Goal: Information Seeking & Learning: Learn about a topic

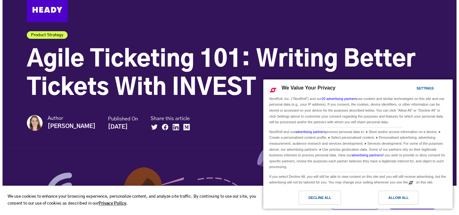
scroll to position [32, 0]
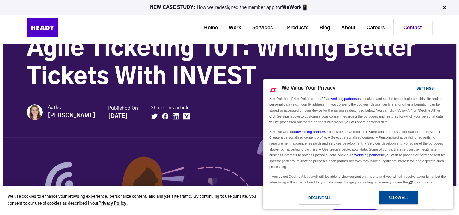
click at [395, 196] on div "Allow All" at bounding box center [398, 197] width 20 height 7
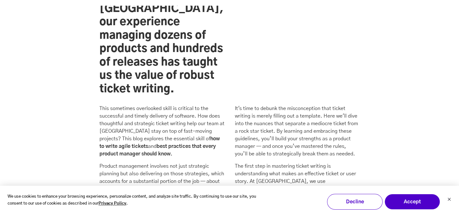
scroll to position [599, 0]
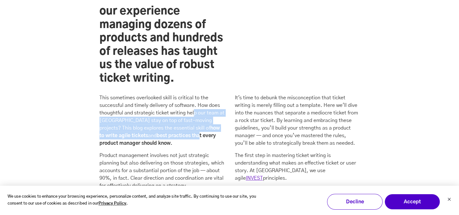
drag, startPoint x: 196, startPoint y: 83, endPoint x: 170, endPoint y: 110, distance: 37.9
click at [170, 110] on p "This sometimes overlooked skill is critical to the successful and timely delive…" at bounding box center [161, 120] width 125 height 53
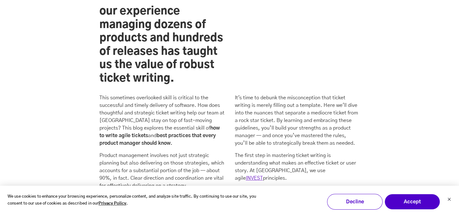
drag, startPoint x: 170, startPoint y: 110, endPoint x: 166, endPoint y: 131, distance: 21.0
click at [166, 152] on p "Product management involves not just strategic planning but also delivering on …" at bounding box center [161, 171] width 125 height 38
drag, startPoint x: 128, startPoint y: 150, endPoint x: 135, endPoint y: 150, distance: 7.6
click at [135, 152] on p "Product management involves not just strategic planning but also delivering on …" at bounding box center [161, 171] width 125 height 38
click at [147, 157] on p "Product management involves not just strategic planning but also delivering on …" at bounding box center [161, 171] width 125 height 38
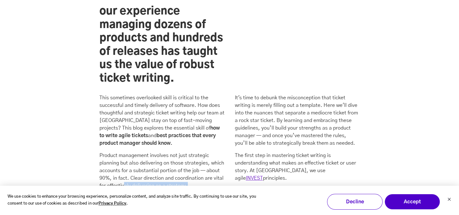
drag, startPoint x: 124, startPoint y: 157, endPoint x: 191, endPoint y: 159, distance: 67.2
click at [191, 159] on p "Product management involves not just strategic planning but also delivering on …" at bounding box center [161, 171] width 125 height 38
drag, startPoint x: 191, startPoint y: 159, endPoint x: 194, endPoint y: 172, distance: 12.7
click at [194, 194] on p "A Heady Product Manager must master the foundational skills of effective ticket…" at bounding box center [161, 209] width 125 height 30
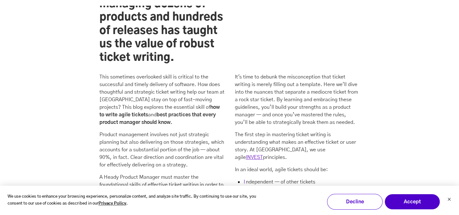
scroll to position [631, 0]
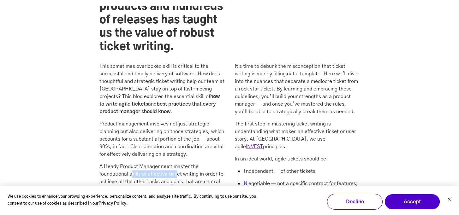
drag, startPoint x: 132, startPoint y: 145, endPoint x: 182, endPoint y: 147, distance: 49.6
click at [182, 163] on p "A Heady Product Manager must master the foundational skills of effective ticket…" at bounding box center [161, 178] width 125 height 30
drag, startPoint x: 182, startPoint y: 147, endPoint x: 195, endPoint y: 163, distance: 20.4
click at [195, 163] on p "A Heady Product Manager must master the foundational skills of effective ticket…" at bounding box center [161, 178] width 125 height 30
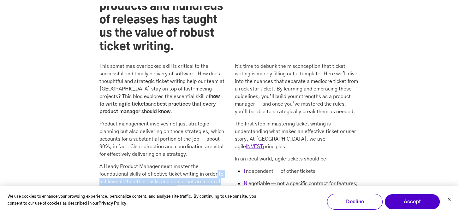
drag, startPoint x: 216, startPoint y: 144, endPoint x: 190, endPoint y: 161, distance: 31.2
click at [190, 163] on p "A Heady Product Manager must master the foundational skills of effective ticket…" at bounding box center [161, 178] width 125 height 30
click at [176, 163] on p "A Heady Product Manager must master the foundational skills of effective ticket…" at bounding box center [161, 178] width 125 height 30
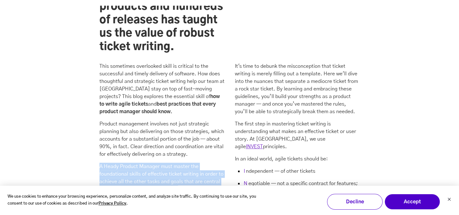
drag, startPoint x: 176, startPoint y: 161, endPoint x: 96, endPoint y: 139, distance: 82.9
click at [96, 139] on div "At [GEOGRAPHIC_DATA], our experience managing dozens of products and hundreds o…" at bounding box center [229, 110] width 273 height 337
drag, startPoint x: 96, startPoint y: 139, endPoint x: 157, endPoint y: 161, distance: 65.1
click at [157, 163] on p "A Heady Product Manager must master the foundational skills of effective ticket…" at bounding box center [161, 178] width 125 height 30
click at [179, 163] on p "A Heady Product Manager must master the foundational skills of effective ticket…" at bounding box center [161, 178] width 125 height 30
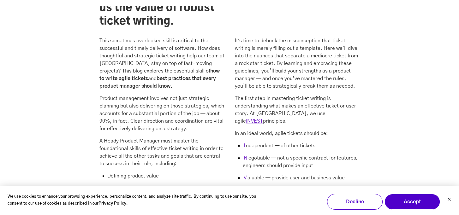
scroll to position [694, 0]
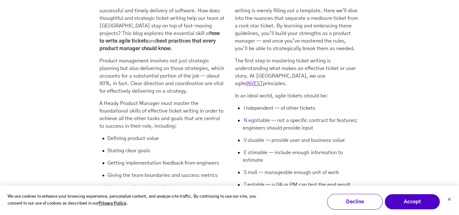
click at [115, 105] on div "This sometimes overlooked skill is critical to the successful and timely delive…" at bounding box center [161, 105] width 125 height 212
drag, startPoint x: 117, startPoint y: 123, endPoint x: 154, endPoint y: 130, distance: 36.9
click at [154, 147] on li "Stating clear goals" at bounding box center [161, 153] width 125 height 12
click at [154, 159] on li "Getting implementation feedback from engineers" at bounding box center [161, 165] width 125 height 12
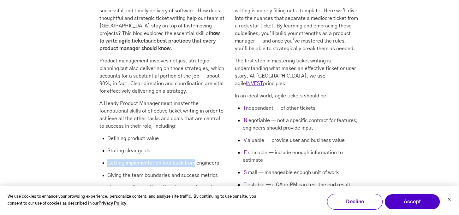
drag, startPoint x: 108, startPoint y: 140, endPoint x: 196, endPoint y: 139, distance: 88.0
click at [196, 159] on li "Getting implementation feedback from engineers" at bounding box center [161, 165] width 125 height 12
drag, startPoint x: 196, startPoint y: 139, endPoint x: 203, endPoint y: 154, distance: 16.0
click at [203, 172] on li "Giving the team boundaries and success metrics" at bounding box center [161, 178] width 125 height 12
drag, startPoint x: 124, startPoint y: 151, endPoint x: 186, endPoint y: 151, distance: 61.8
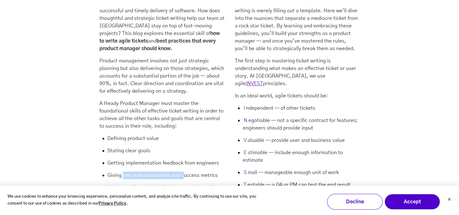
click at [186, 172] on li "Giving the team boundaries and success metrics" at bounding box center [161, 178] width 125 height 12
click at [188, 184] on li "Understanding and breaking down roadmaps into manageable pieces of work" at bounding box center [161, 194] width 125 height 20
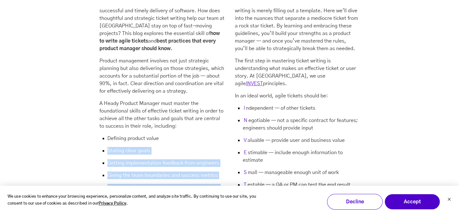
drag, startPoint x: 188, startPoint y: 171, endPoint x: 85, endPoint y: 127, distance: 112.3
click at [85, 127] on div "At [GEOGRAPHIC_DATA], our experience managing dozens of products and hundreds o…" at bounding box center [230, 42] width 454 height 365
drag, startPoint x: 85, startPoint y: 127, endPoint x: 176, endPoint y: 158, distance: 96.6
click at [176, 184] on li "Understanding and breaking down roadmaps into manageable pieces of work" at bounding box center [161, 194] width 125 height 20
click at [180, 184] on li "Understanding and breaking down roadmaps into manageable pieces of work" at bounding box center [161, 194] width 125 height 20
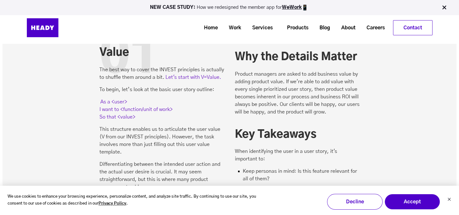
scroll to position [883, 0]
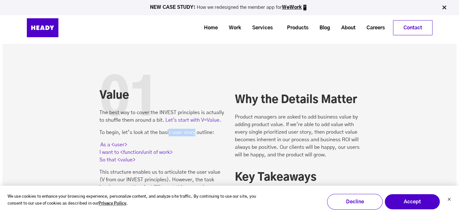
drag, startPoint x: 170, startPoint y: 107, endPoint x: 194, endPoint y: 109, distance: 24.1
click at [194, 129] on p "To begin, let’s look at the basic user story outline:" at bounding box center [161, 133] width 125 height 8
drag, startPoint x: 194, startPoint y: 109, endPoint x: 195, endPoint y: 134, distance: 25.3
click at [195, 141] on p "As a <user> I want to <function/unit of work> So that <value>" at bounding box center [161, 152] width 125 height 23
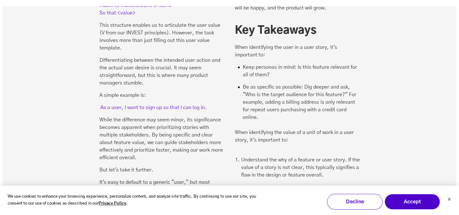
scroll to position [1041, 0]
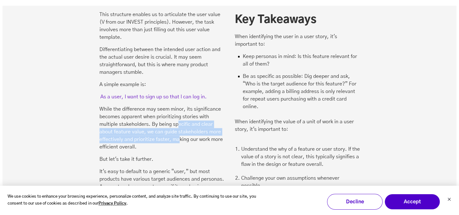
drag, startPoint x: 179, startPoint y: 97, endPoint x: 178, endPoint y: 113, distance: 15.8
click at [178, 113] on p "While the difference may seem minor, its significance becomes apparent when pri…" at bounding box center [161, 127] width 125 height 45
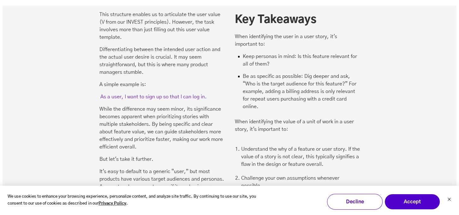
drag, startPoint x: 178, startPoint y: 113, endPoint x: 161, endPoint y: 134, distance: 27.1
click at [161, 156] on p "But let's take it further." at bounding box center [161, 160] width 125 height 8
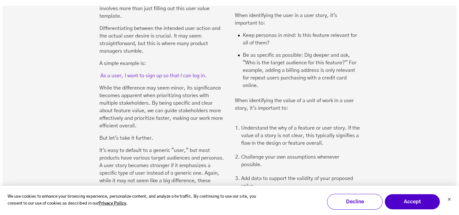
scroll to position [1073, 0]
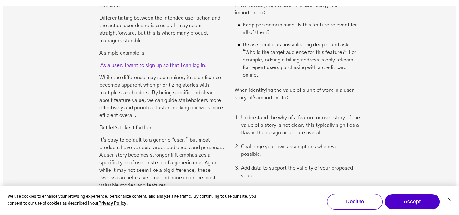
drag, startPoint x: 164, startPoint y: 114, endPoint x: 198, endPoint y: 124, distance: 34.6
click at [208, 136] on p "It's easy to default to a generic “user,” but most products have various target…" at bounding box center [161, 162] width 125 height 53
click at [174, 136] on p "It's easy to default to a generic “user,” but most products have various target…" at bounding box center [161, 162] width 125 height 53
click at [164, 138] on p "It's easy to default to a generic “user,” but most products have various target…" at bounding box center [161, 162] width 125 height 53
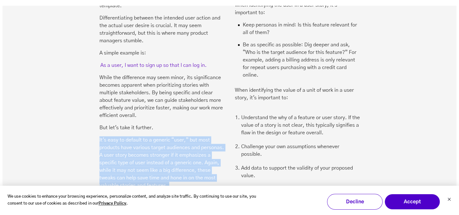
click at [164, 138] on p "It's easy to default to a generic “user,” but most products have various target…" at bounding box center [161, 162] width 125 height 53
drag, startPoint x: 164, startPoint y: 138, endPoint x: 163, endPoint y: 159, distance: 21.1
click at [163, 159] on p "It's easy to default to a generic “user,” but most products have various target…" at bounding box center [161, 162] width 125 height 53
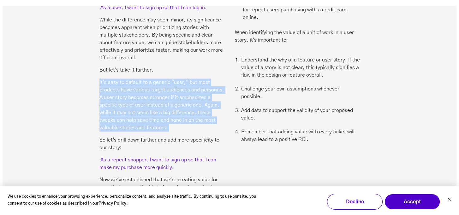
scroll to position [1136, 0]
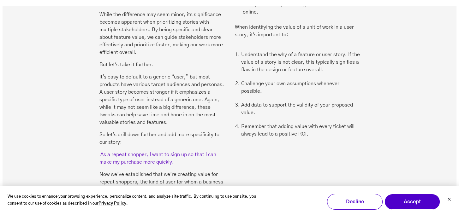
click at [179, 131] on p "So let's drill down further and add more specificity to our story:" at bounding box center [161, 138] width 125 height 15
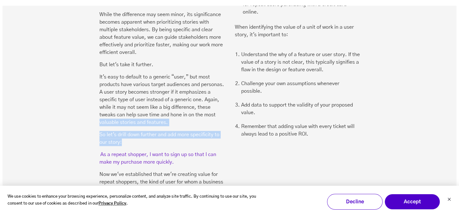
drag, startPoint x: 165, startPoint y: 114, endPoint x: 97, endPoint y: 98, distance: 70.0
click at [97, 98] on div "01 Value The best way to cover the INVEST principles is actually to shuffle the…" at bounding box center [229, 21] width 273 height 378
drag, startPoint x: 97, startPoint y: 98, endPoint x: 145, endPoint y: 116, distance: 52.1
click at [145, 131] on p "So let's drill down further and add more specificity to our story:" at bounding box center [161, 138] width 125 height 15
click at [129, 131] on p "So let's drill down further and add more specificity to our story:" at bounding box center [161, 138] width 125 height 15
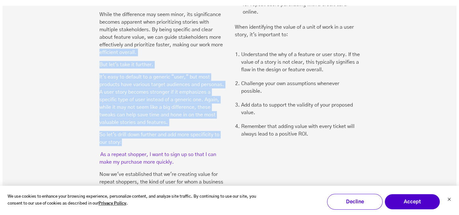
drag, startPoint x: 108, startPoint y: 103, endPoint x: 84, endPoint y: 29, distance: 77.2
click at [84, 29] on div "01 Value The best way to cover the INVEST principles is actually to shuffle the…" at bounding box center [230, 6] width 454 height 445
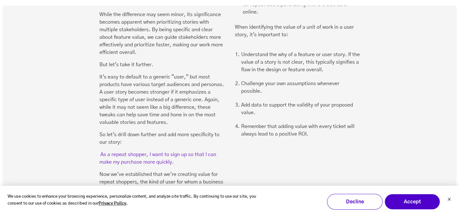
click at [153, 171] on p "Now we've established that we're creating value for repeat shoppers, the kind o…" at bounding box center [161, 186] width 125 height 30
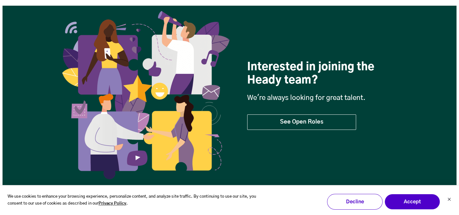
scroll to position [2934, 0]
